Goal: Information Seeking & Learning: Learn about a topic

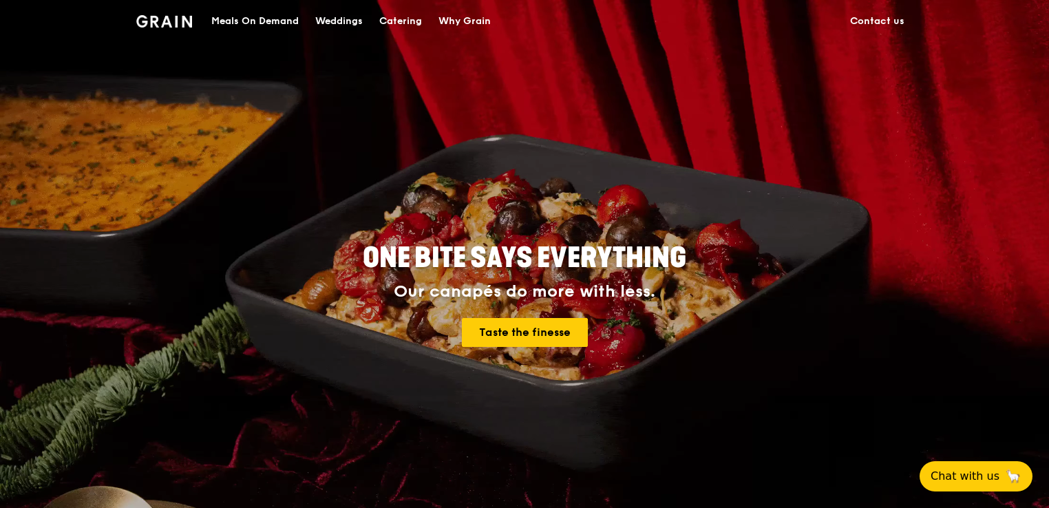
click at [402, 21] on div "Catering" at bounding box center [400, 21] width 43 height 41
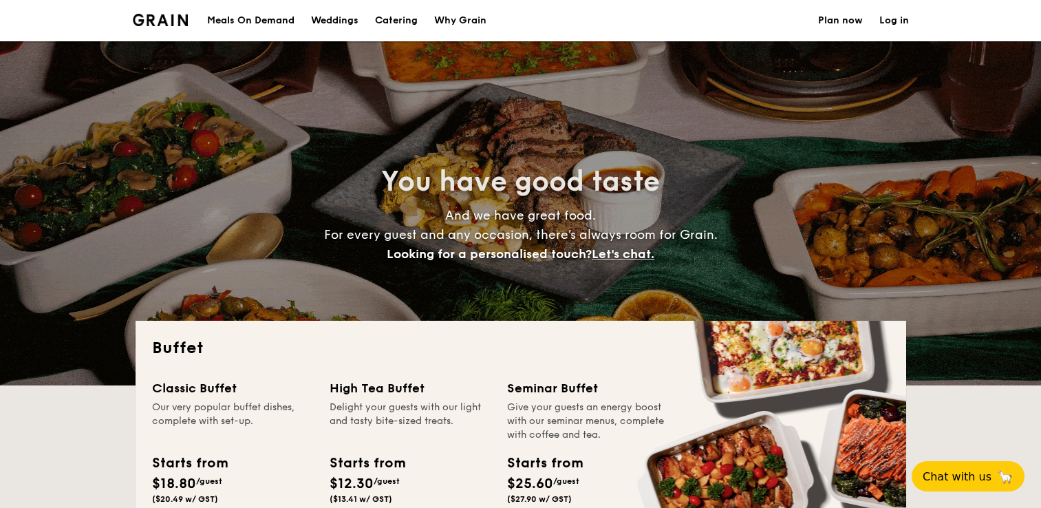
select select
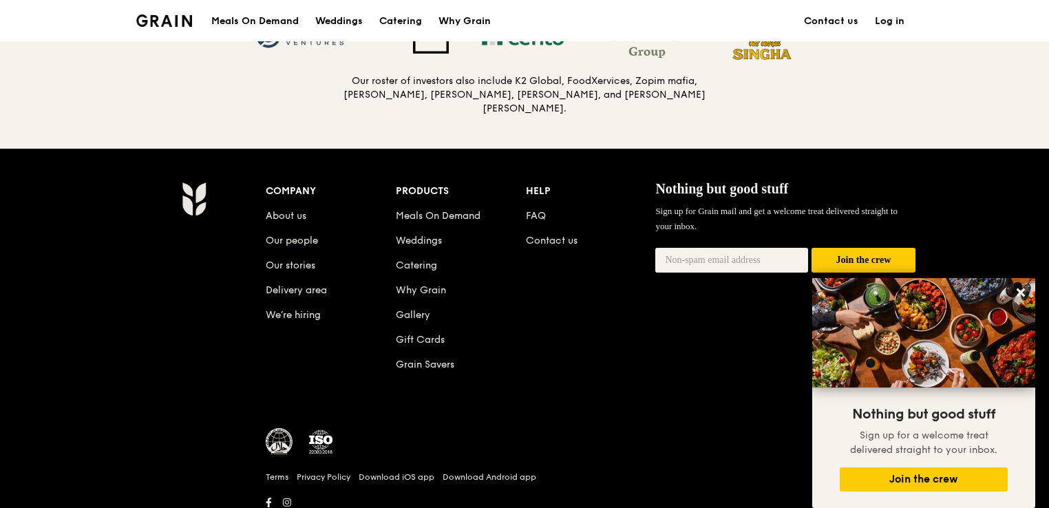
scroll to position [1514, 0]
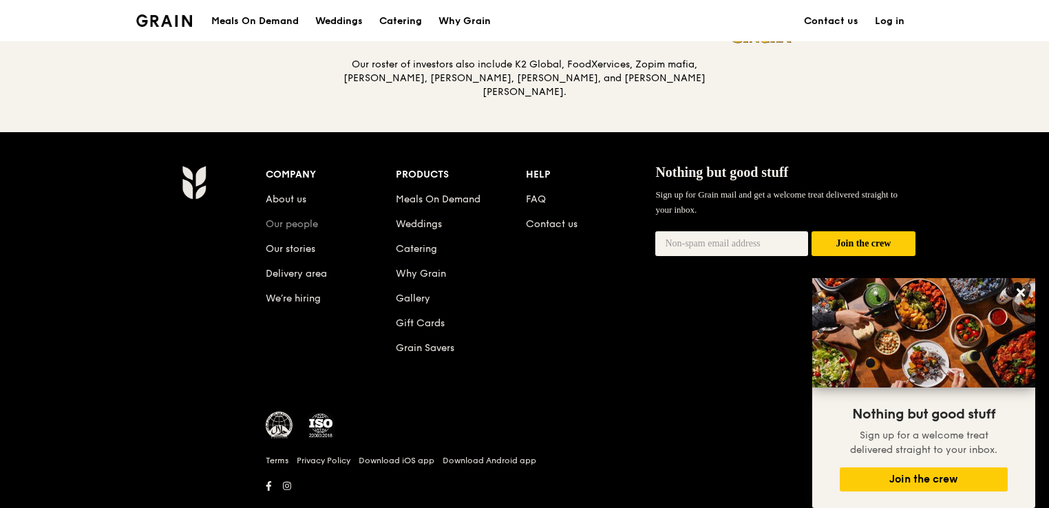
click at [305, 222] on link "Our people" at bounding box center [292, 224] width 52 height 12
